Goal: Task Accomplishment & Management: Manage account settings

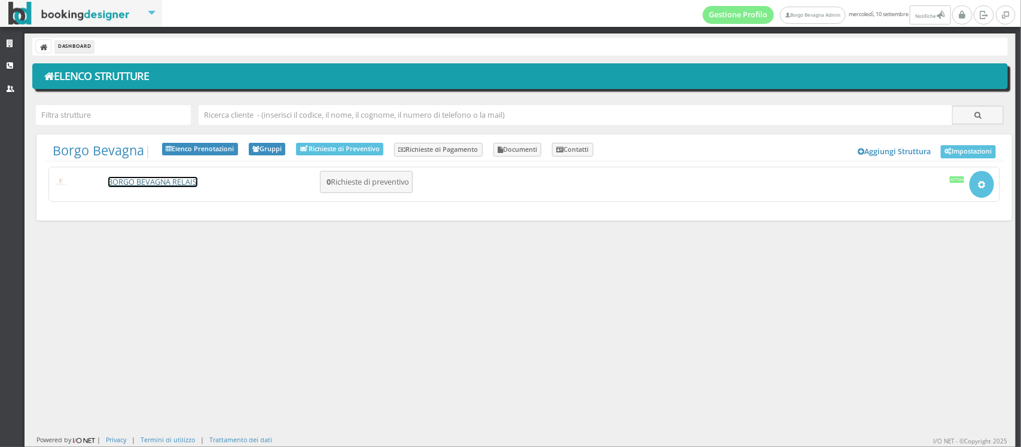
click at [147, 178] on link "BORGO BEVAGNA RELAIS" at bounding box center [152, 182] width 89 height 10
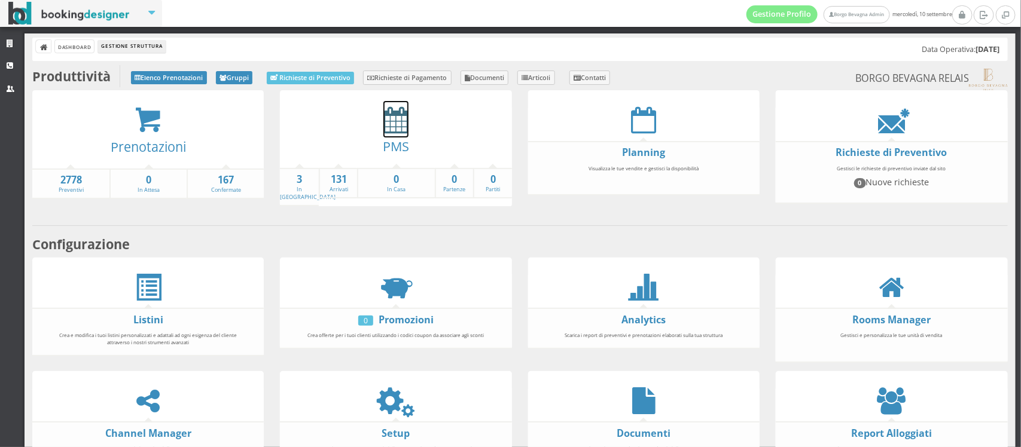
click at [383, 109] on icon at bounding box center [395, 119] width 25 height 27
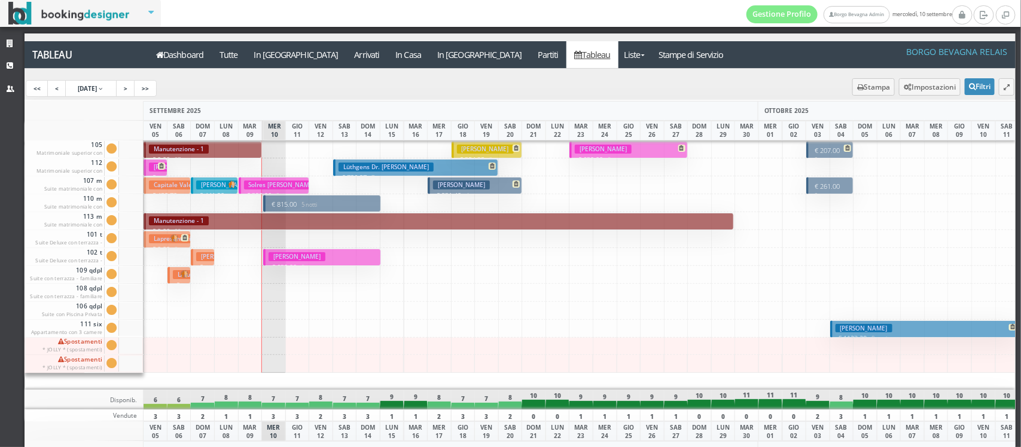
click at [306, 253] on h3 "[PERSON_NAME]" at bounding box center [297, 256] width 57 height 9
click at [135, 92] on link ">" at bounding box center [125, 88] width 19 height 17
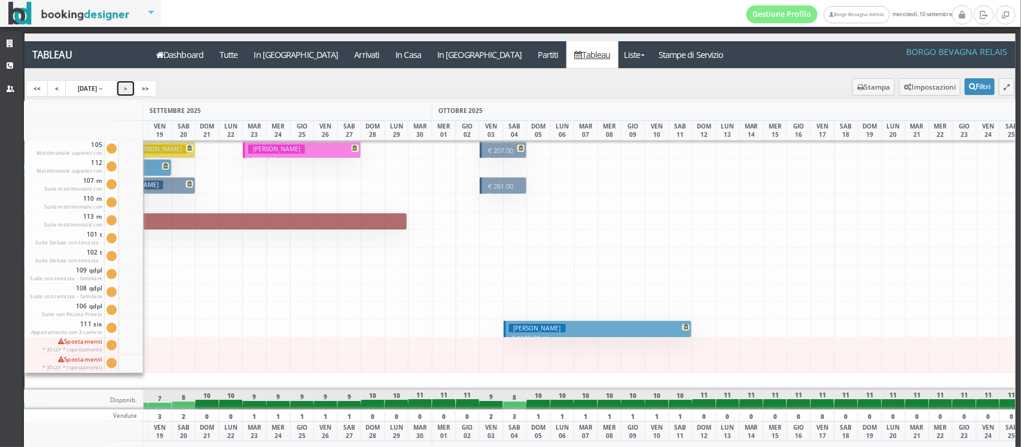
click at [135, 92] on link ">" at bounding box center [125, 88] width 19 height 17
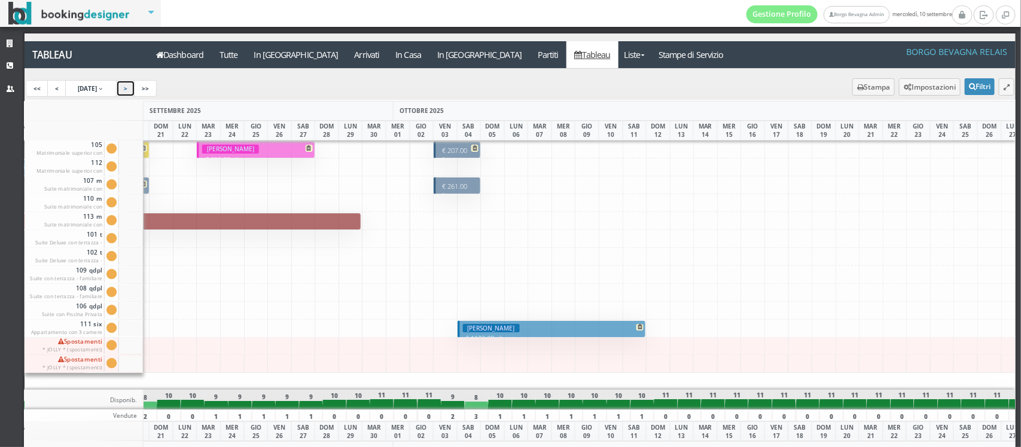
scroll to position [0, 678]
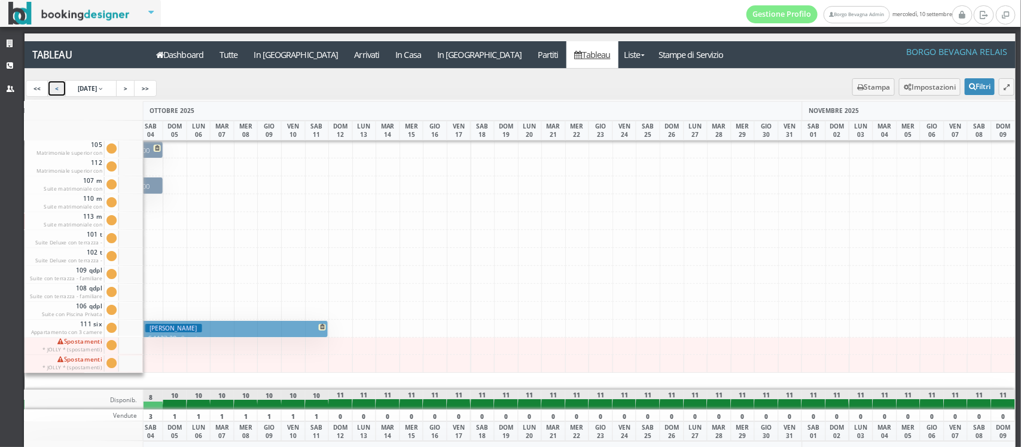
click at [57, 89] on link "<" at bounding box center [56, 88] width 19 height 17
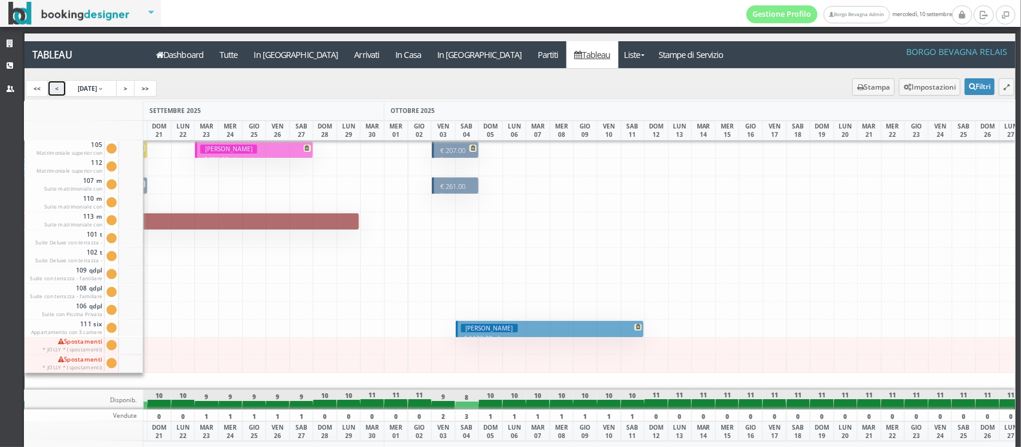
click at [452, 187] on p "€ 261.00 2 notti" at bounding box center [456, 191] width 38 height 19
click at [234, 150] on h3 "Thiebaut Corinne" at bounding box center [228, 149] width 57 height 9
click at [54, 88] on link "<" at bounding box center [56, 88] width 19 height 17
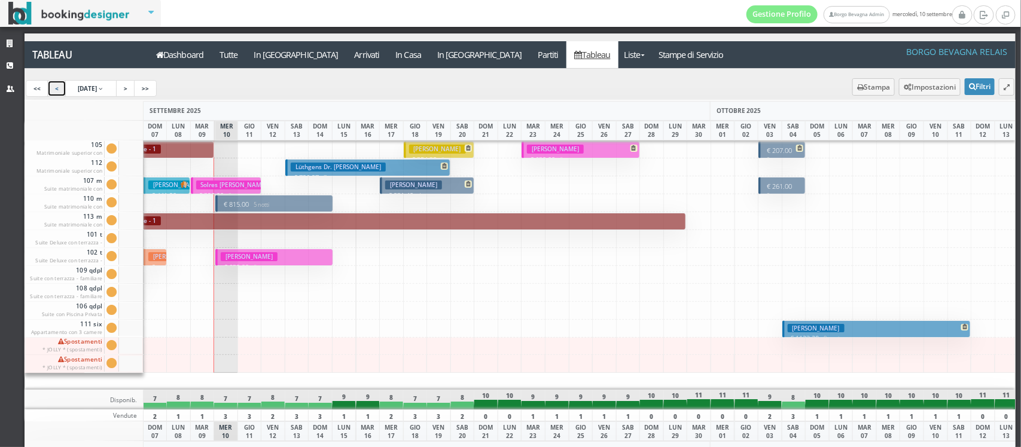
click at [806, 329] on h3 "Levin Konstantin" at bounding box center [816, 328] width 57 height 9
click at [345, 167] on h3 "Lüthgens Dr. Daniela" at bounding box center [338, 167] width 95 height 9
click at [412, 183] on h3 "White Doris" at bounding box center [413, 185] width 57 height 9
click at [437, 147] on h3 "Guidi Giovanni" at bounding box center [437, 149] width 57 height 9
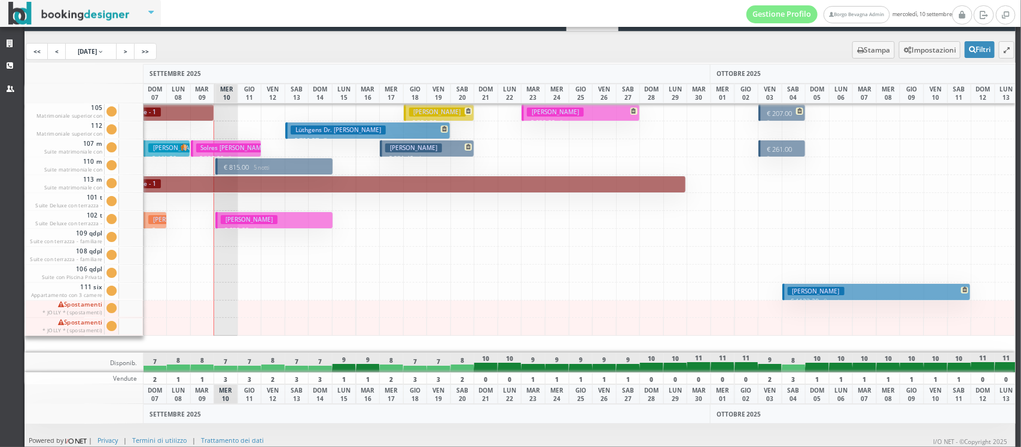
scroll to position [1, 0]
